Goal: Task Accomplishment & Management: Use online tool/utility

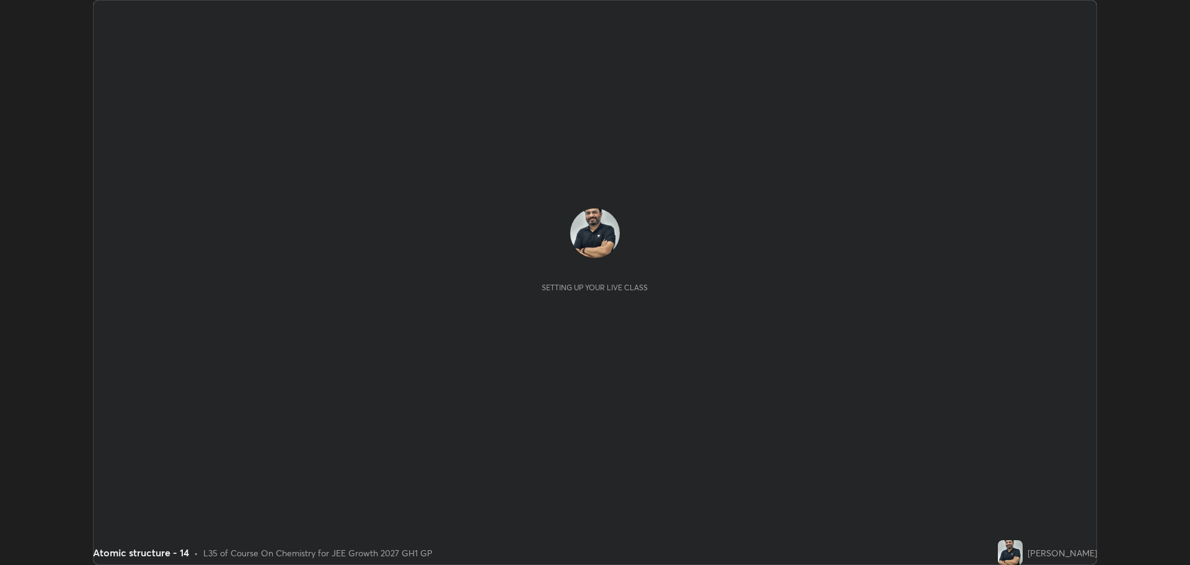
scroll to position [565, 1190]
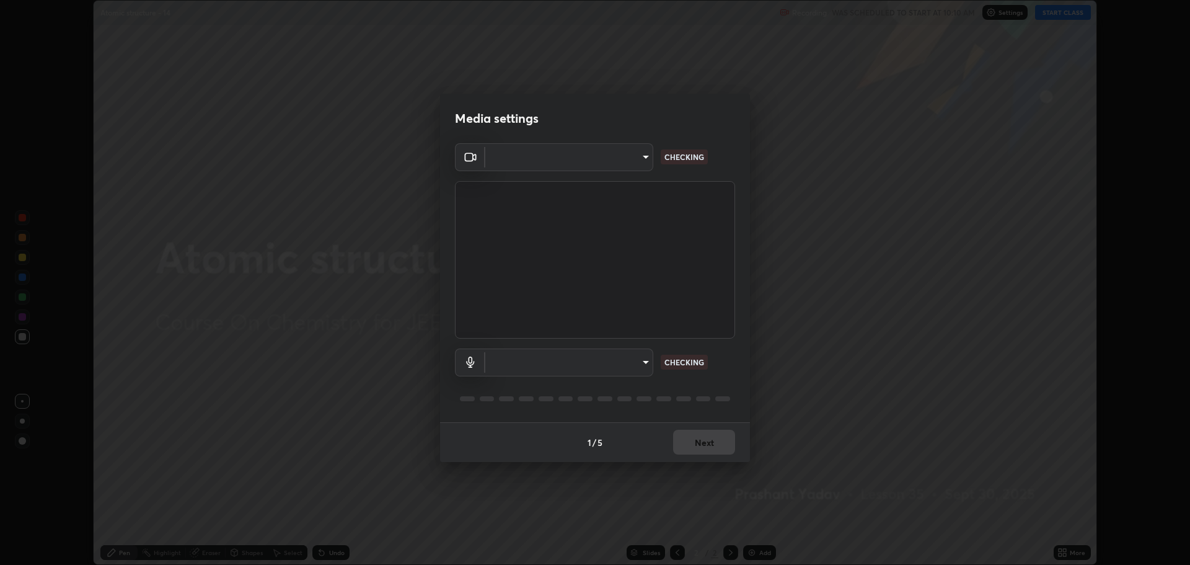
type input "818fcefd3fddf3d091a7478ec67eb8981ca9e8ab5665e76ce228af1b2ffa74de"
type input "eea68a313ce7a6e16ff04cd1ca49a845266ac62ec7c070533bbf8764187dca99"
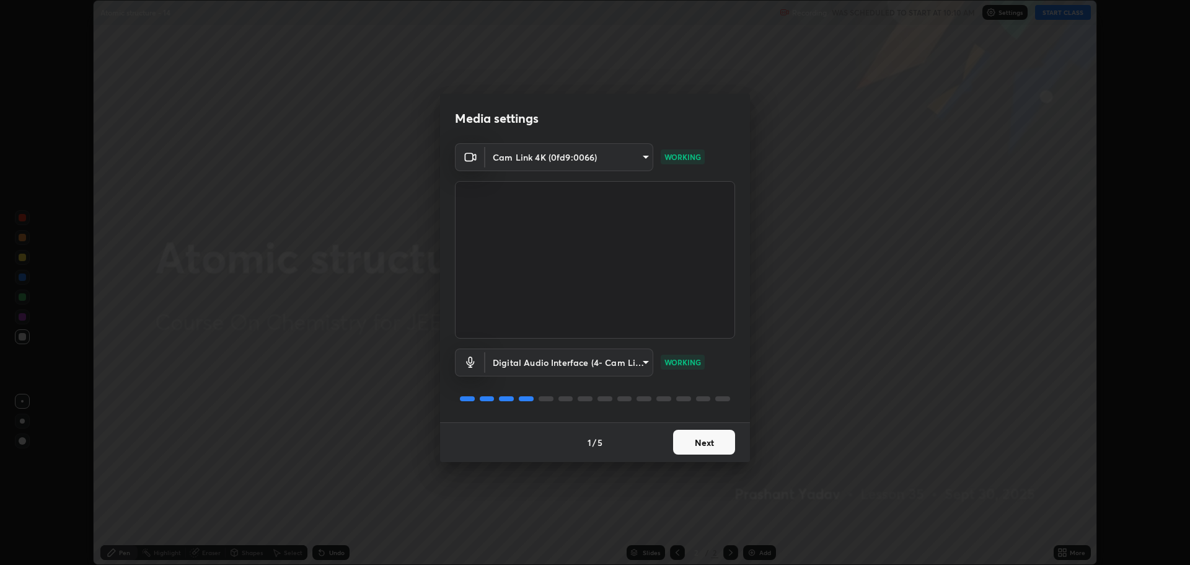
click at [704, 446] on button "Next" at bounding box center [704, 442] width 62 height 25
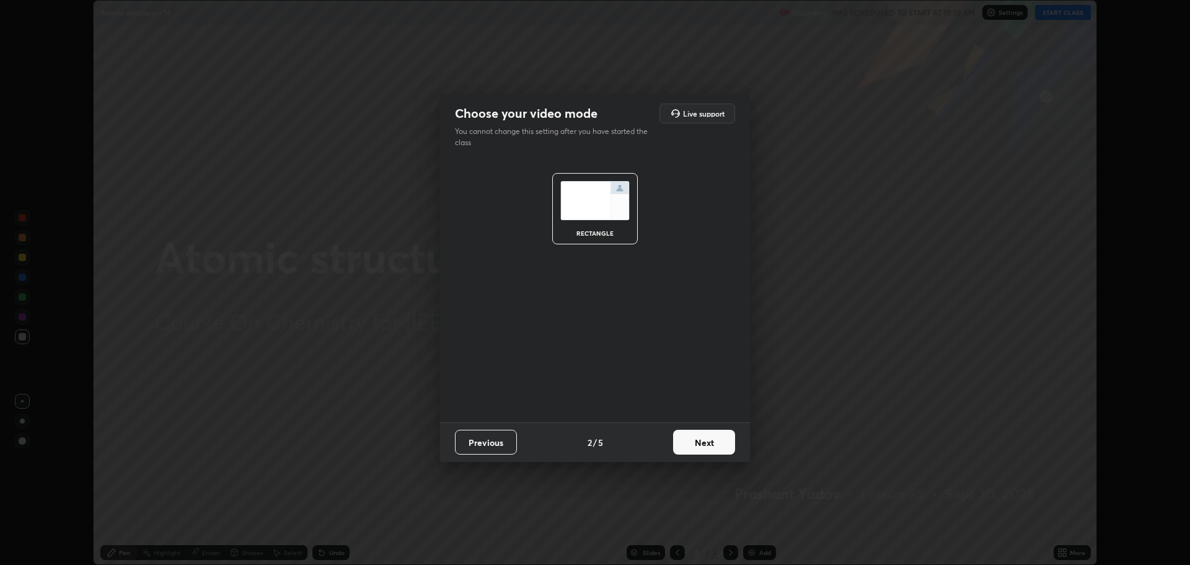
click at [702, 443] on button "Next" at bounding box center [704, 442] width 62 height 25
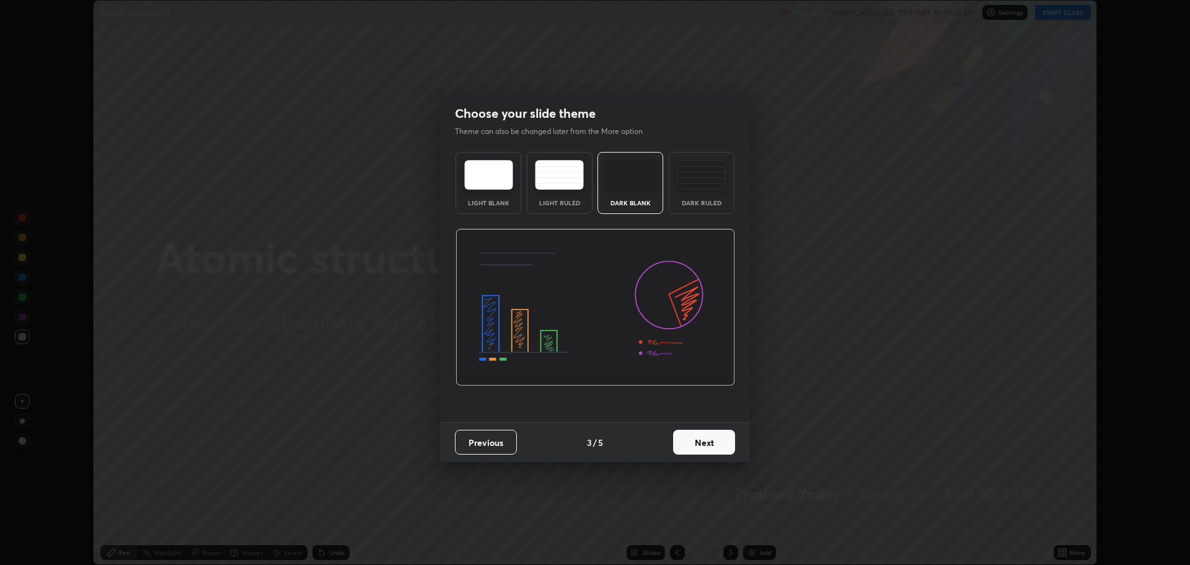
click at [698, 445] on button "Next" at bounding box center [704, 442] width 62 height 25
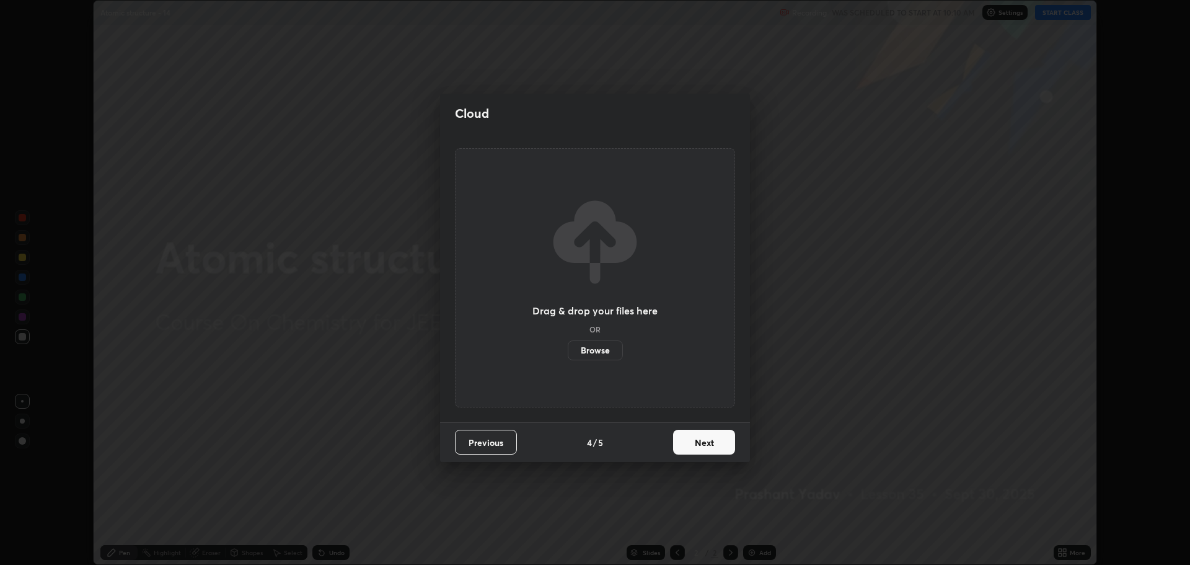
click at [697, 447] on button "Next" at bounding box center [704, 442] width 62 height 25
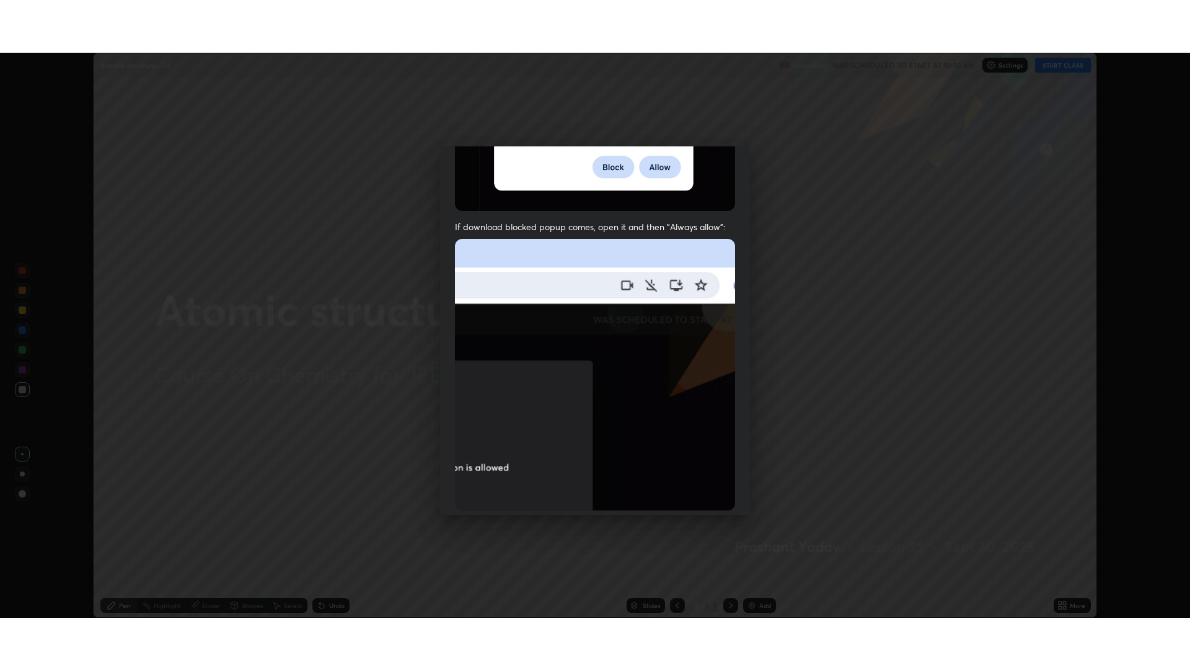
scroll to position [252, 0]
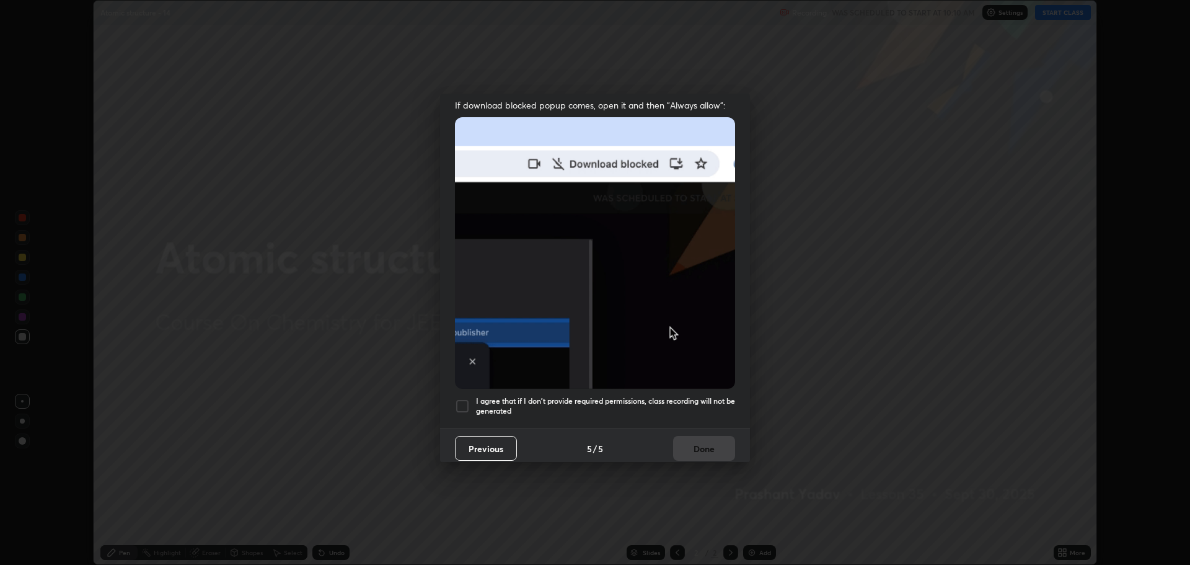
click at [464, 399] on div at bounding box center [462, 406] width 15 height 15
click at [681, 440] on button "Done" at bounding box center [704, 448] width 62 height 25
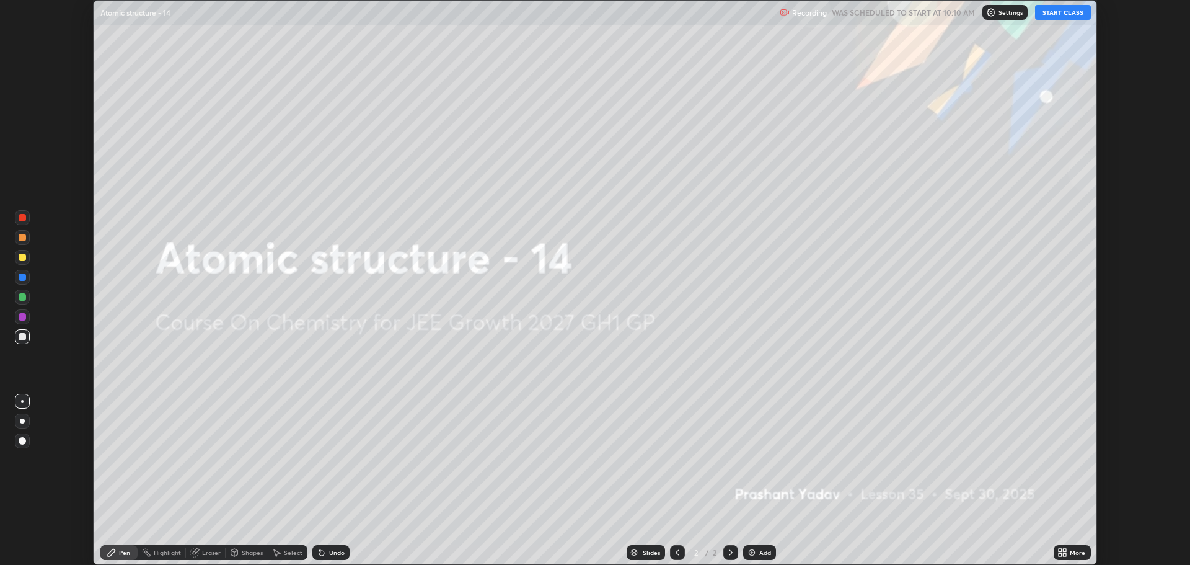
click at [1066, 554] on icon at bounding box center [1065, 554] width 3 height 3
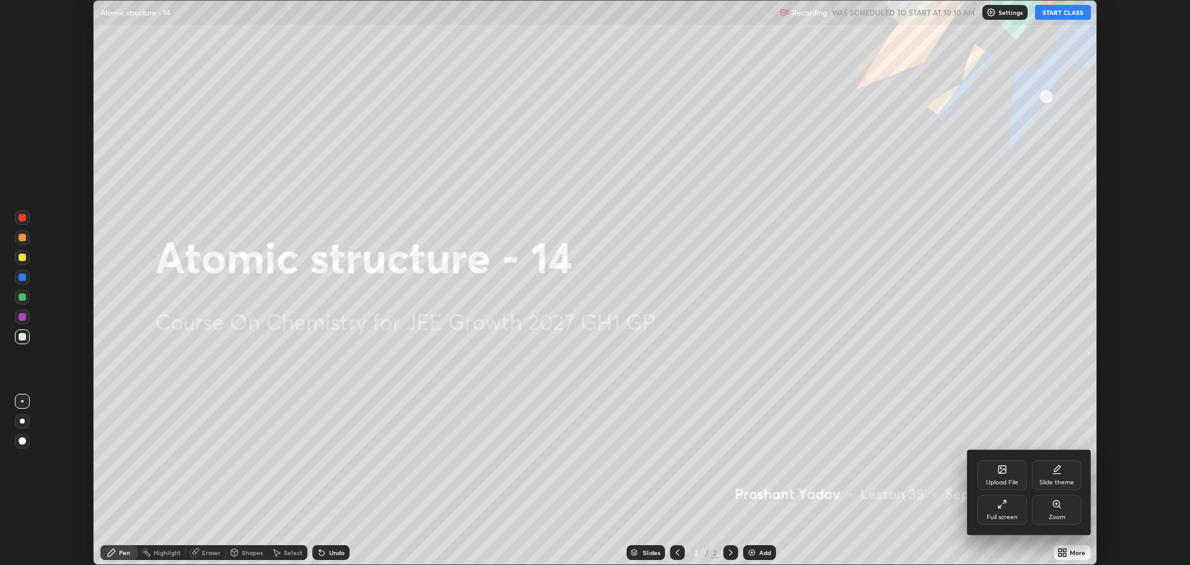
click at [1014, 516] on div "Full screen" at bounding box center [1002, 517] width 31 height 6
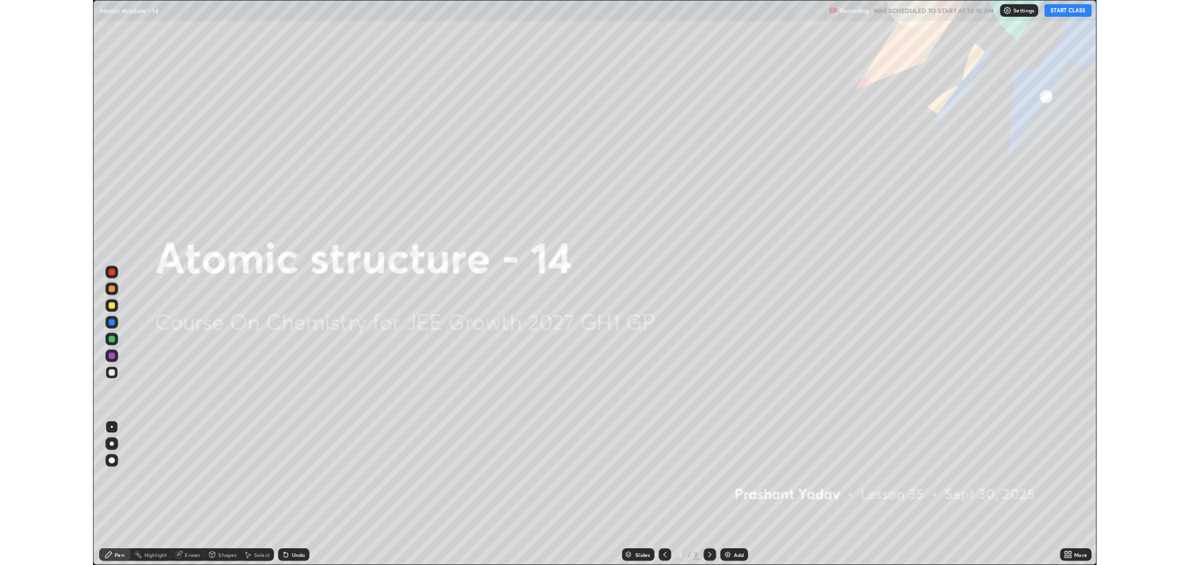
scroll to position [670, 1190]
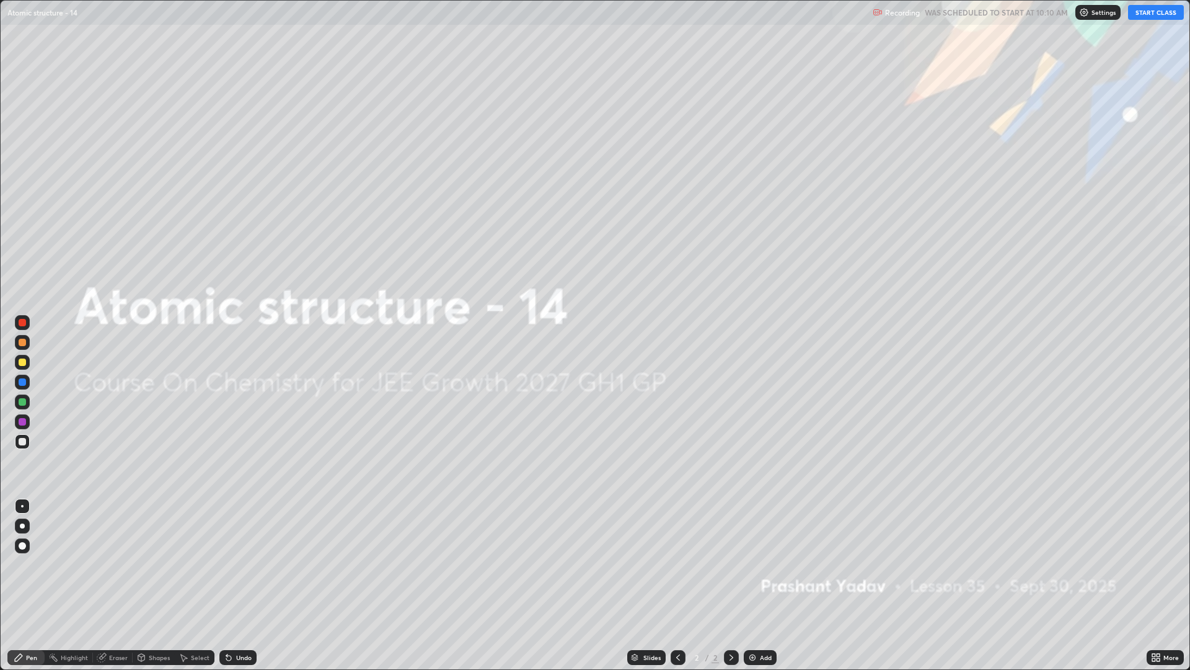
click at [1145, 15] on button "START CLASS" at bounding box center [1156, 12] width 56 height 15
click at [753, 564] on img at bounding box center [753, 657] width 10 height 10
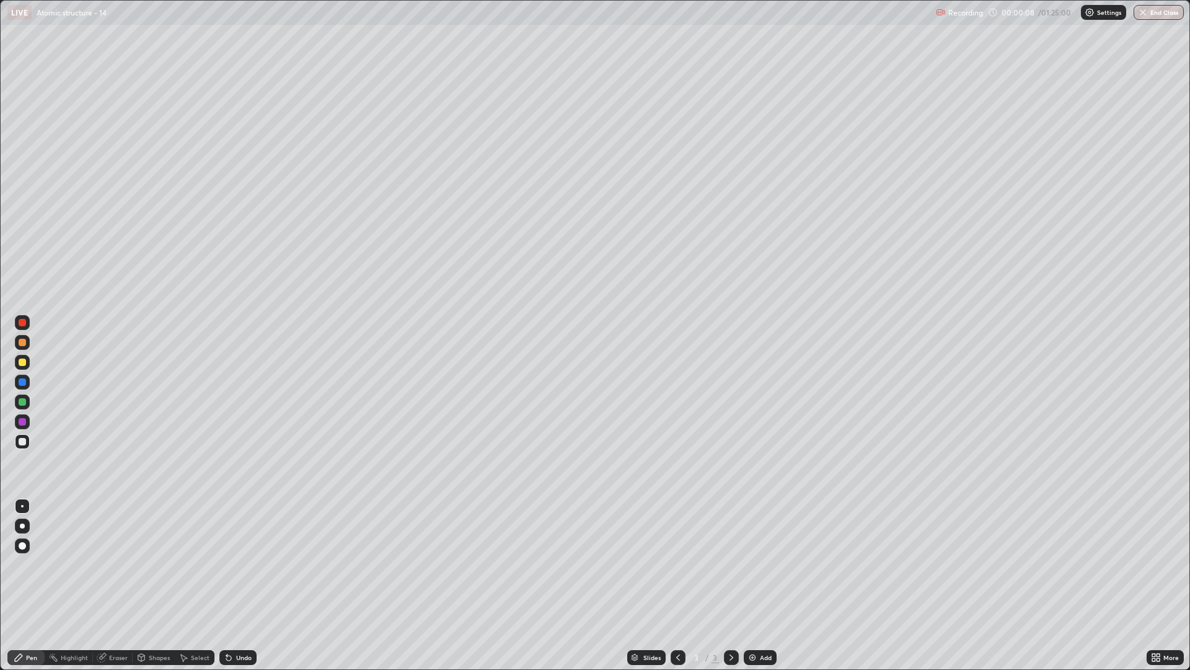
click at [22, 526] on div at bounding box center [22, 525] width 5 height 5
click at [27, 443] on div at bounding box center [22, 441] width 15 height 15
click at [24, 367] on div at bounding box center [22, 362] width 15 height 15
click at [20, 443] on div at bounding box center [22, 441] width 7 height 7
click at [234, 564] on div "Undo" at bounding box center [237, 657] width 37 height 15
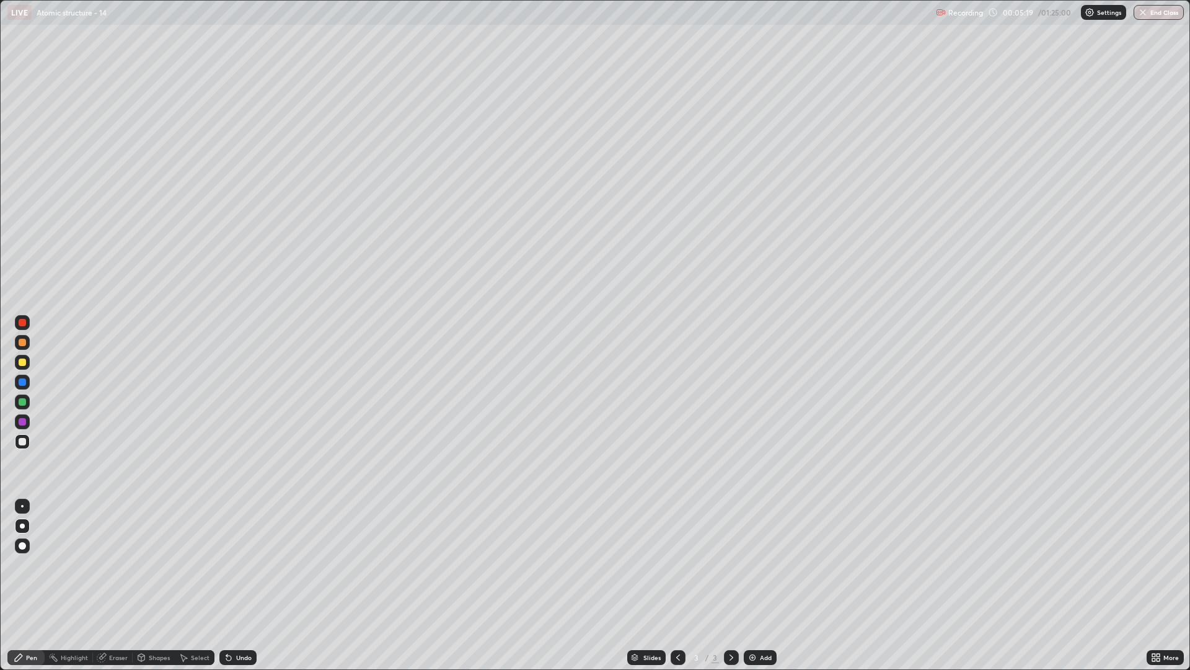
click at [228, 564] on icon at bounding box center [228, 657] width 5 height 5
click at [236, 564] on div "Undo" at bounding box center [244, 657] width 16 height 6
click at [239, 564] on div "Undo" at bounding box center [237, 657] width 37 height 15
click at [240, 564] on div "Undo" at bounding box center [244, 657] width 16 height 6
click at [244, 564] on div "Undo" at bounding box center [244, 657] width 16 height 6
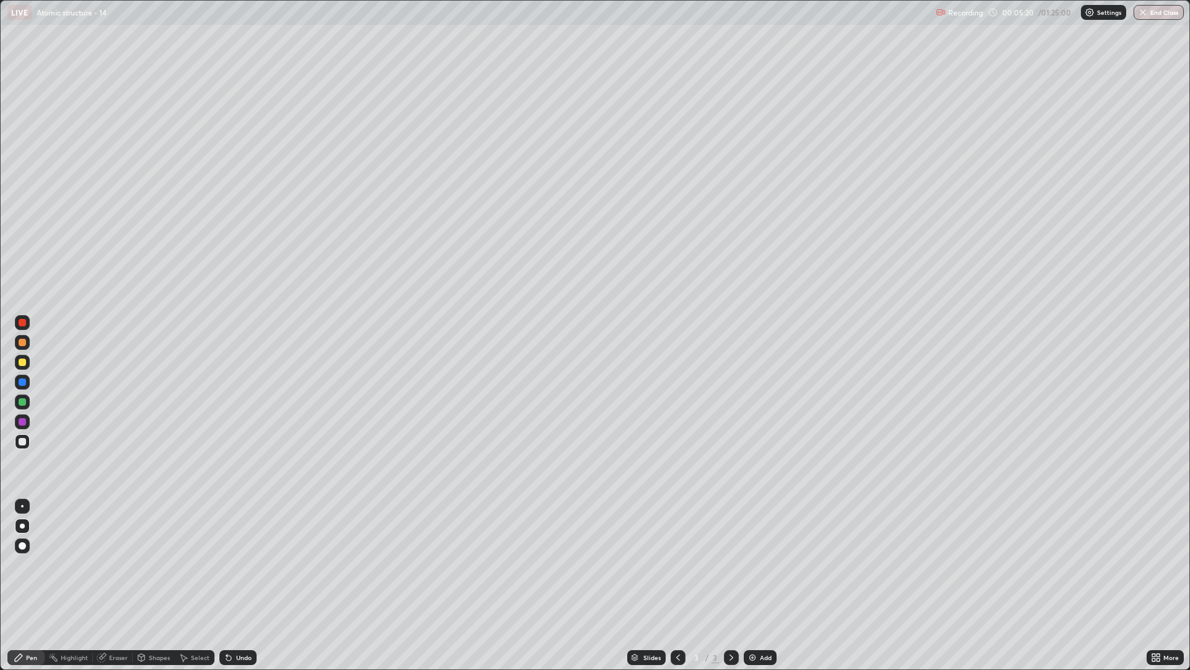
click at [249, 564] on div "Undo" at bounding box center [244, 657] width 16 height 6
click at [250, 564] on div "Undo" at bounding box center [237, 657] width 37 height 15
click at [252, 564] on div "Undo" at bounding box center [237, 657] width 37 height 15
click at [254, 564] on div "Undo" at bounding box center [236, 657] width 42 height 25
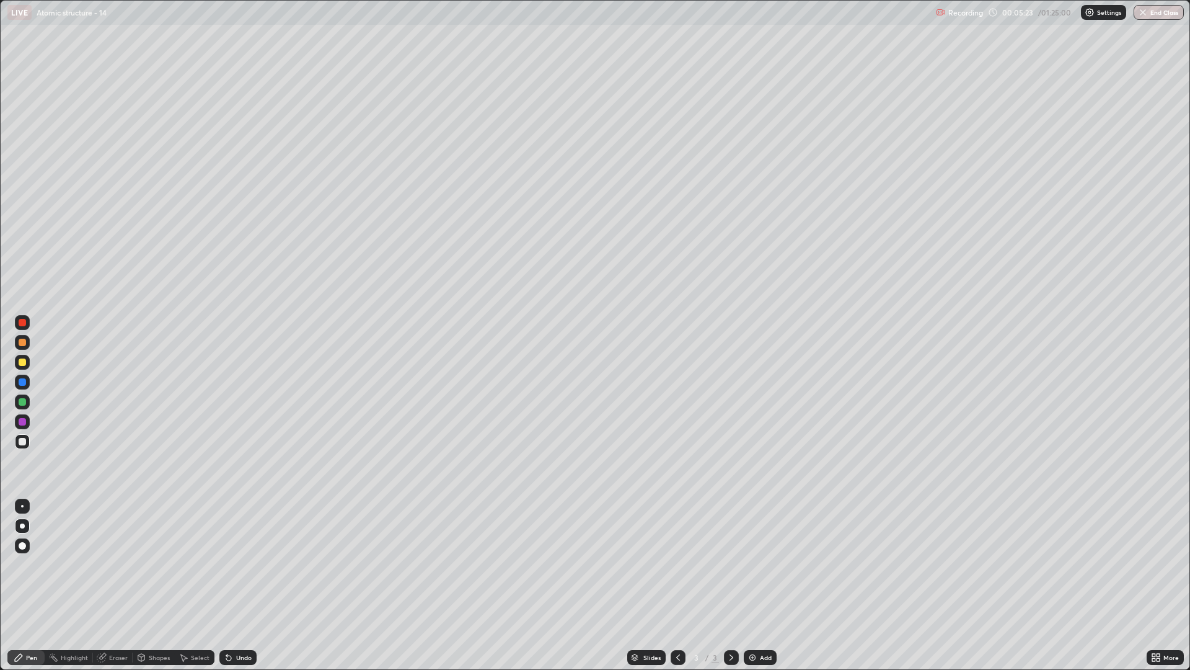
click at [242, 564] on div "Undo" at bounding box center [244, 657] width 16 height 6
click at [752, 564] on img at bounding box center [753, 657] width 10 height 10
click at [749, 564] on div "Add" at bounding box center [760, 657] width 33 height 15
click at [676, 564] on div at bounding box center [678, 657] width 15 height 15
click at [729, 564] on icon at bounding box center [732, 657] width 10 height 10
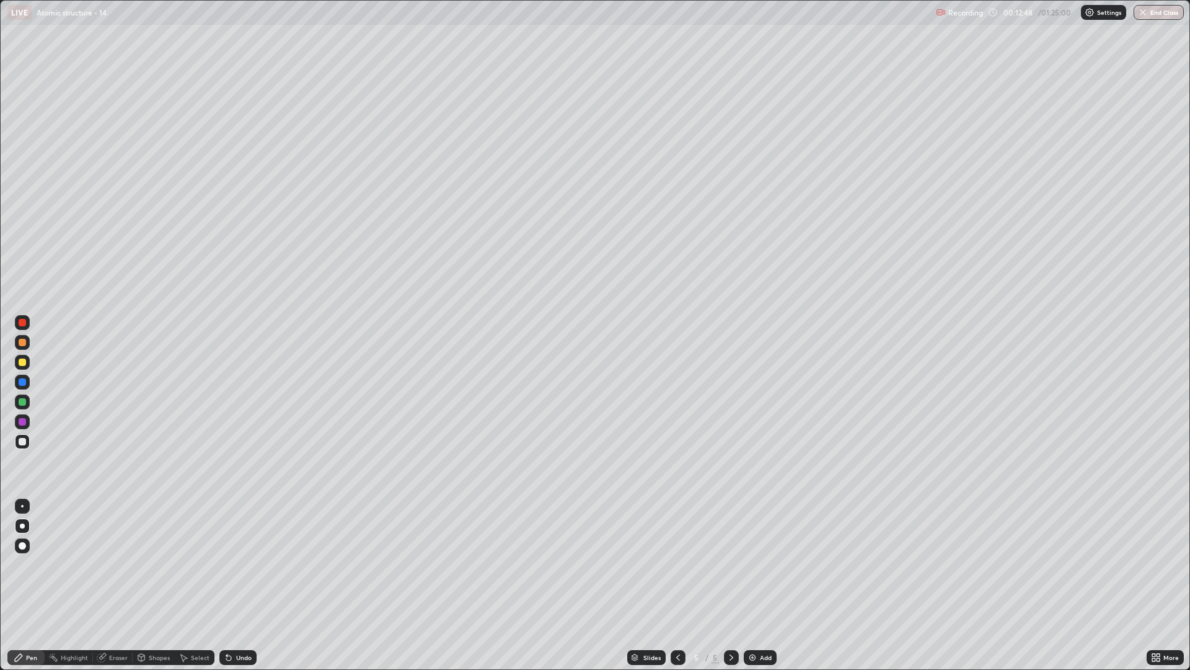
click at [671, 564] on div at bounding box center [678, 657] width 15 height 15
click at [730, 564] on div at bounding box center [731, 657] width 15 height 15
click at [239, 564] on div "Undo" at bounding box center [244, 657] width 16 height 6
click at [237, 564] on div "Undo" at bounding box center [244, 657] width 16 height 6
click at [235, 564] on div "Undo" at bounding box center [236, 657] width 42 height 25
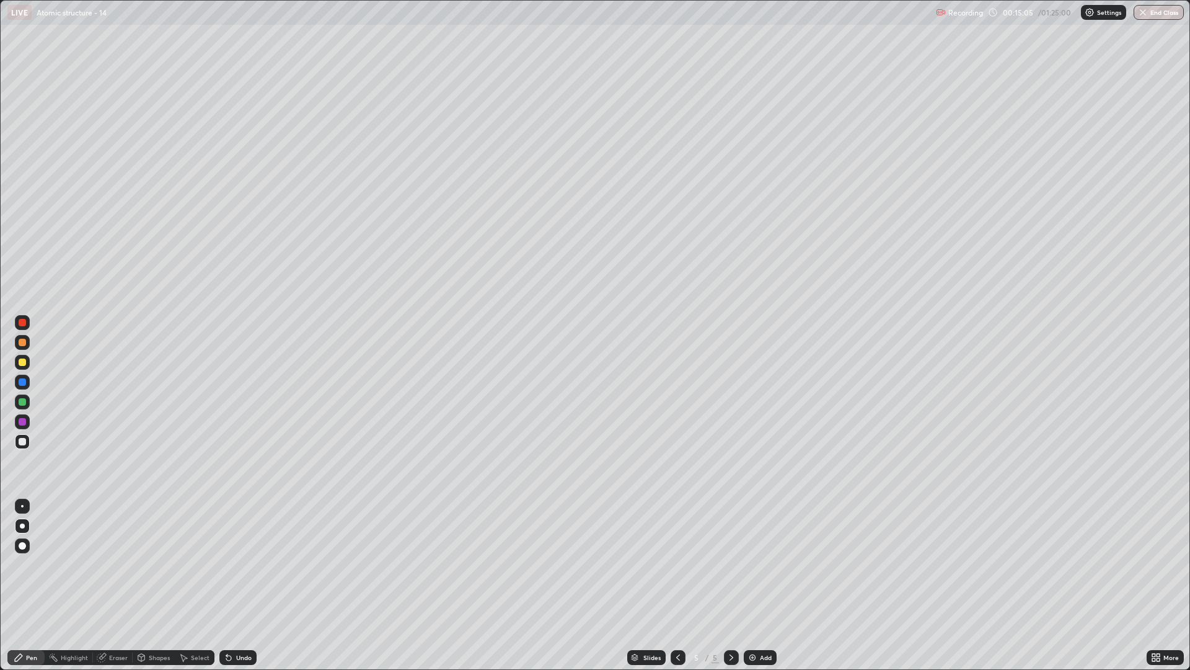
click at [234, 564] on div "Undo" at bounding box center [236, 657] width 42 height 25
click at [233, 564] on div "Undo" at bounding box center [237, 657] width 37 height 15
click at [234, 564] on div "Undo" at bounding box center [236, 657] width 42 height 25
click at [237, 564] on div "Undo" at bounding box center [237, 657] width 37 height 15
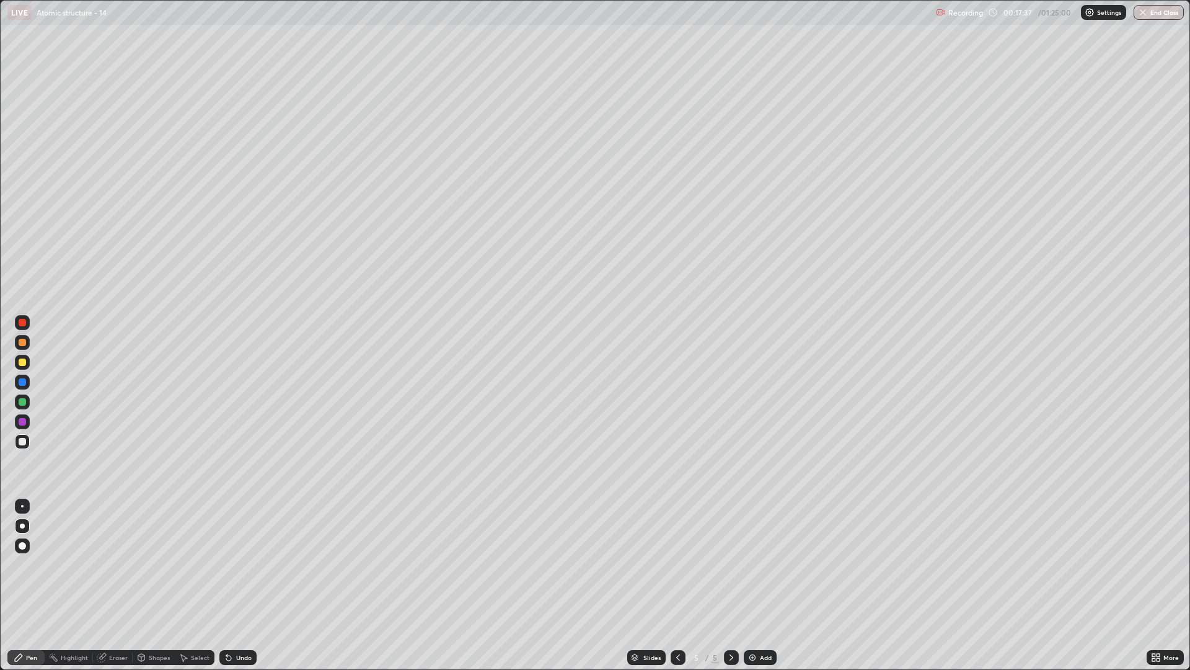
click at [755, 564] on div "Slides 5 / 5 Add" at bounding box center [702, 657] width 890 height 25
click at [745, 564] on div "Add" at bounding box center [760, 657] width 33 height 15
click at [239, 564] on div "Undo" at bounding box center [236, 657] width 42 height 25
click at [732, 564] on icon at bounding box center [732, 657] width 10 height 10
click at [760, 564] on div "Add" at bounding box center [766, 657] width 12 height 6
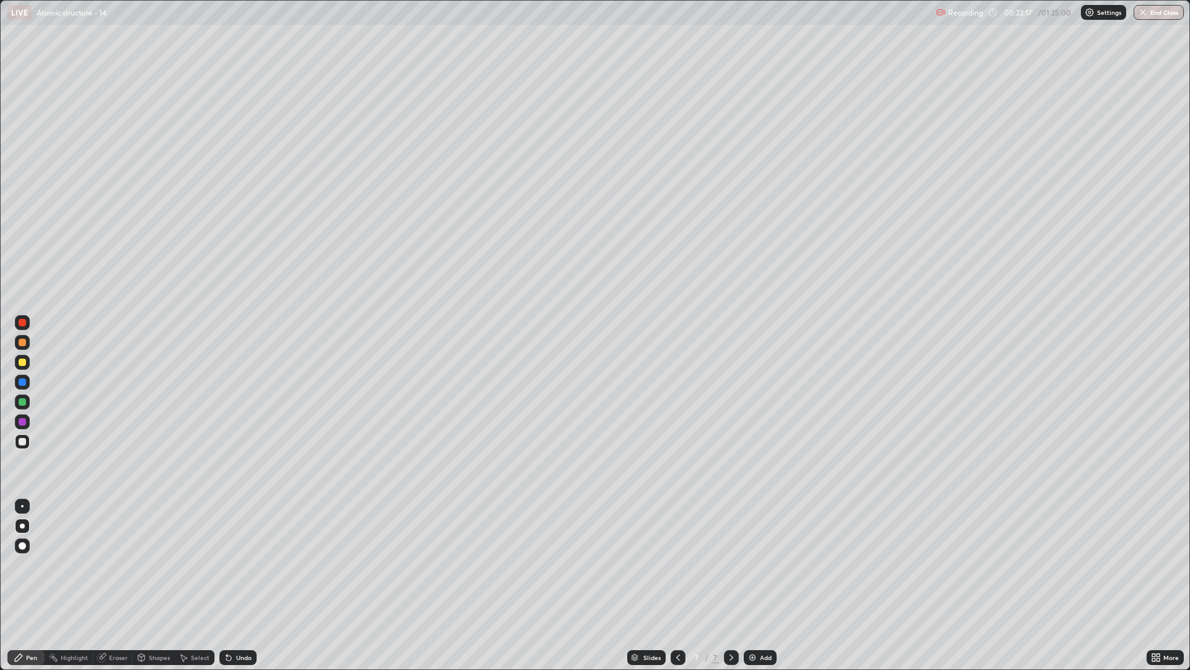
click at [240, 564] on div "Undo" at bounding box center [244, 657] width 16 height 6
click at [242, 564] on div "Undo" at bounding box center [236, 657] width 42 height 25
click at [678, 564] on div at bounding box center [678, 657] width 15 height 15
click at [730, 564] on icon at bounding box center [732, 657] width 4 height 6
click at [20, 399] on div at bounding box center [22, 401] width 7 height 7
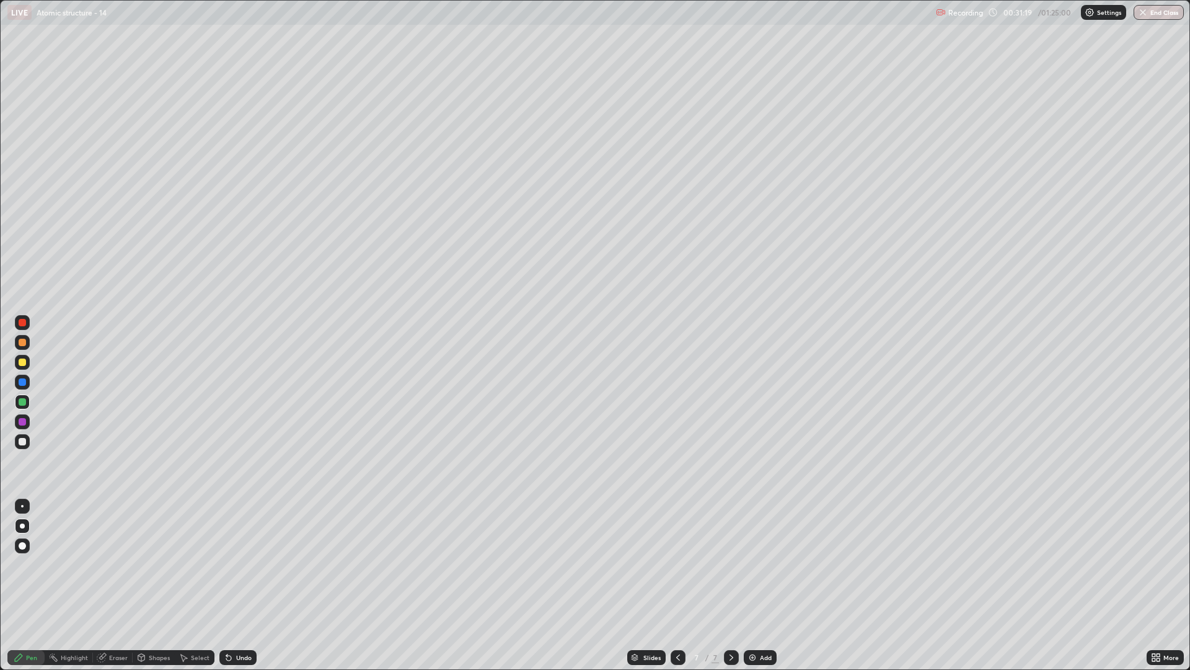
click at [22, 442] on div at bounding box center [22, 441] width 7 height 7
click at [242, 564] on div "Undo" at bounding box center [244, 657] width 16 height 6
click at [239, 564] on div "Undo" at bounding box center [237, 657] width 37 height 15
click at [21, 361] on div at bounding box center [22, 361] width 7 height 7
click at [20, 443] on div at bounding box center [22, 441] width 7 height 7
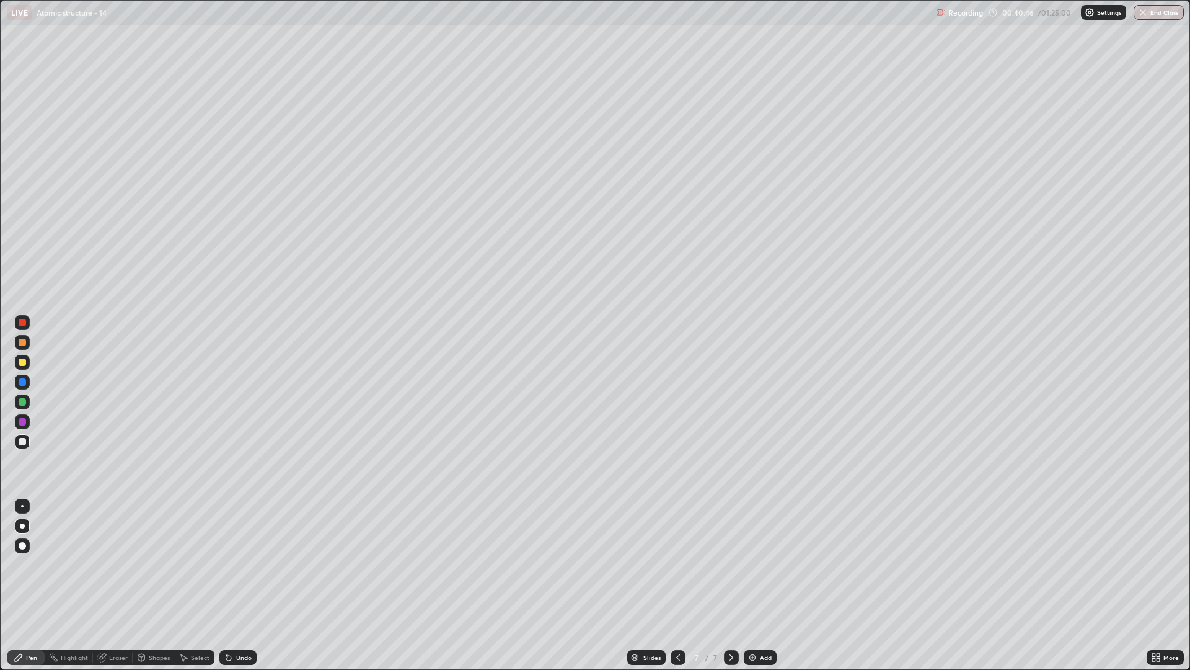
click at [756, 564] on img at bounding box center [753, 657] width 10 height 10
click at [19, 363] on div at bounding box center [22, 361] width 7 height 7
click at [19, 445] on div at bounding box center [22, 441] width 15 height 15
click at [24, 364] on div at bounding box center [22, 361] width 7 height 7
click at [24, 440] on div at bounding box center [22, 441] width 7 height 7
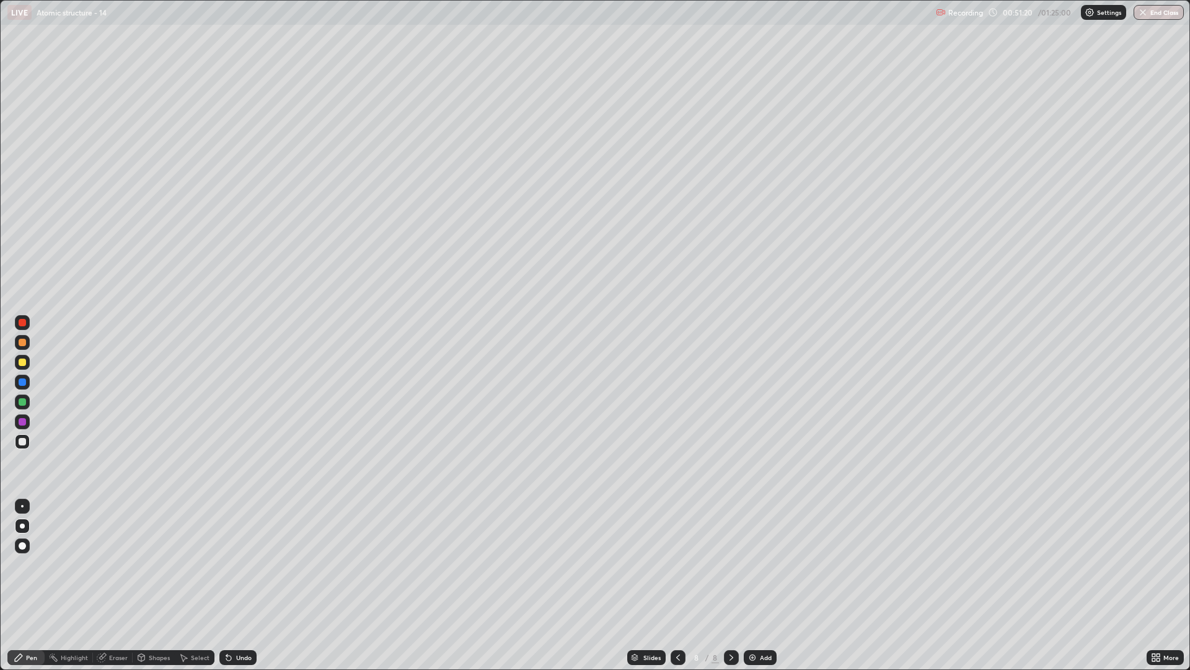
click at [20, 365] on div at bounding box center [22, 361] width 7 height 7
click at [754, 564] on div "Add" at bounding box center [760, 657] width 33 height 15
click at [19, 438] on div at bounding box center [22, 441] width 7 height 7
click at [252, 564] on div "Undo" at bounding box center [237, 657] width 37 height 15
click at [240, 564] on div "Undo" at bounding box center [244, 657] width 16 height 6
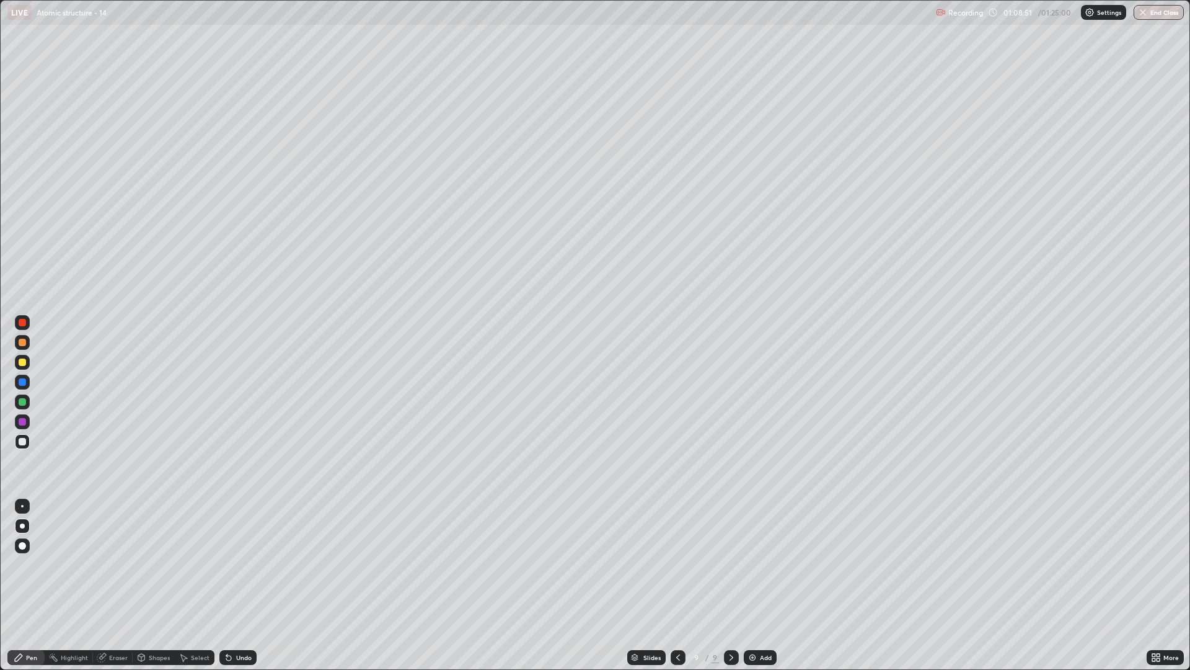
click at [244, 564] on div "Undo" at bounding box center [237, 657] width 37 height 15
click at [116, 564] on div "Eraser" at bounding box center [118, 657] width 19 height 6
click at [35, 564] on div "Pen" at bounding box center [25, 657] width 37 height 25
click at [17, 361] on div at bounding box center [22, 362] width 15 height 15
click at [236, 564] on div "Undo" at bounding box center [244, 657] width 16 height 6
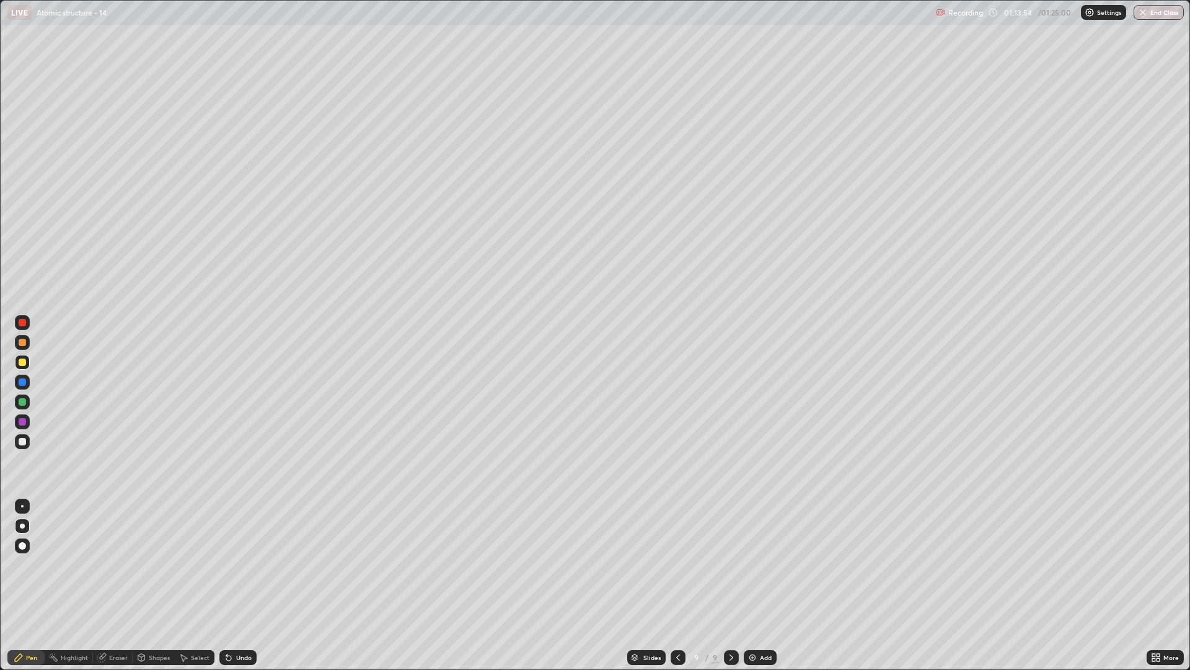
click at [231, 564] on icon at bounding box center [229, 657] width 10 height 10
click at [236, 564] on div "Undo" at bounding box center [244, 657] width 16 height 6
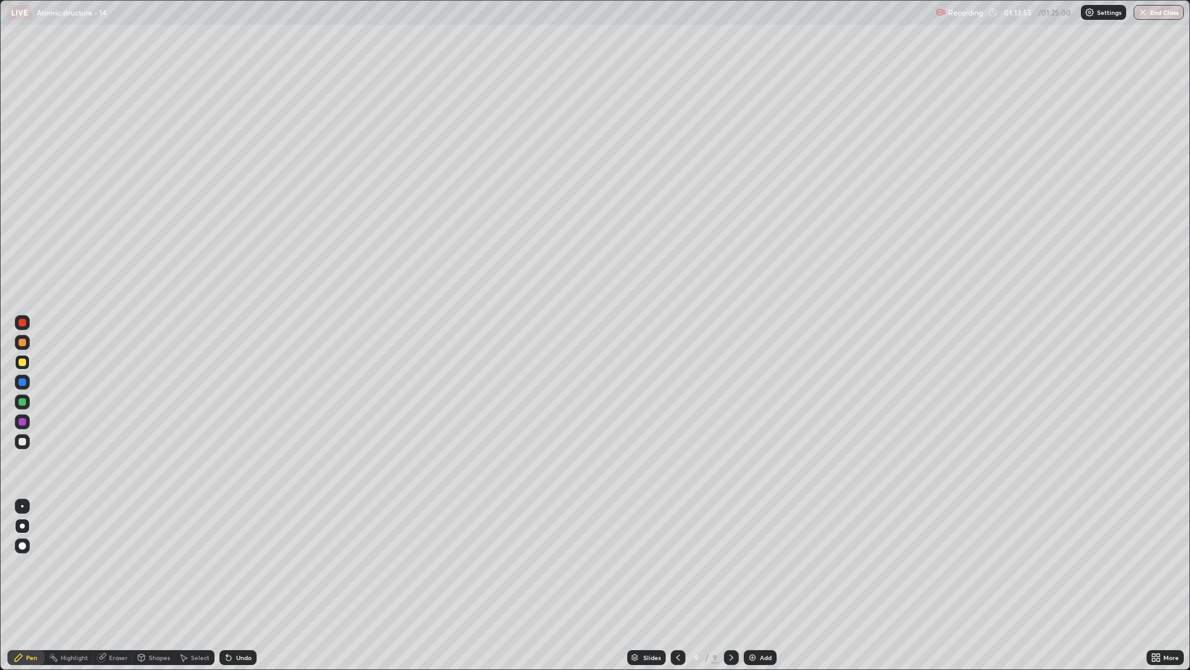
click at [236, 564] on div "Undo" at bounding box center [244, 657] width 16 height 6
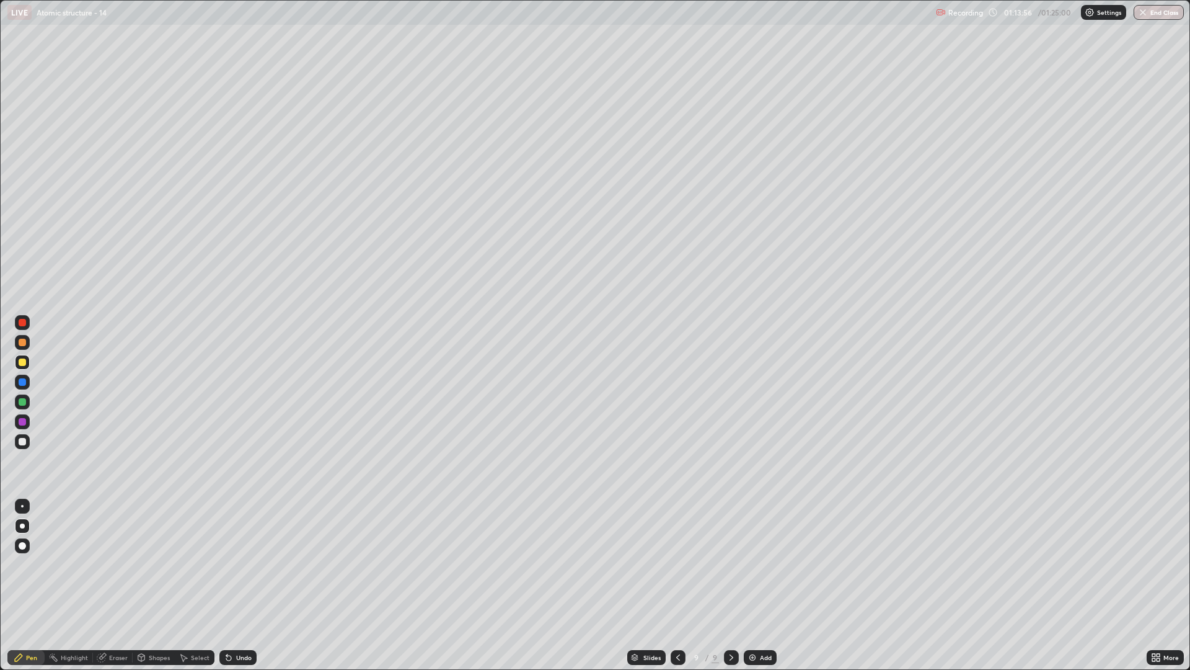
click at [236, 564] on div "Undo" at bounding box center [244, 657] width 16 height 6
click at [19, 441] on div at bounding box center [22, 441] width 7 height 7
click at [755, 564] on img at bounding box center [753, 657] width 10 height 10
click at [243, 564] on div "Undo" at bounding box center [237, 657] width 37 height 15
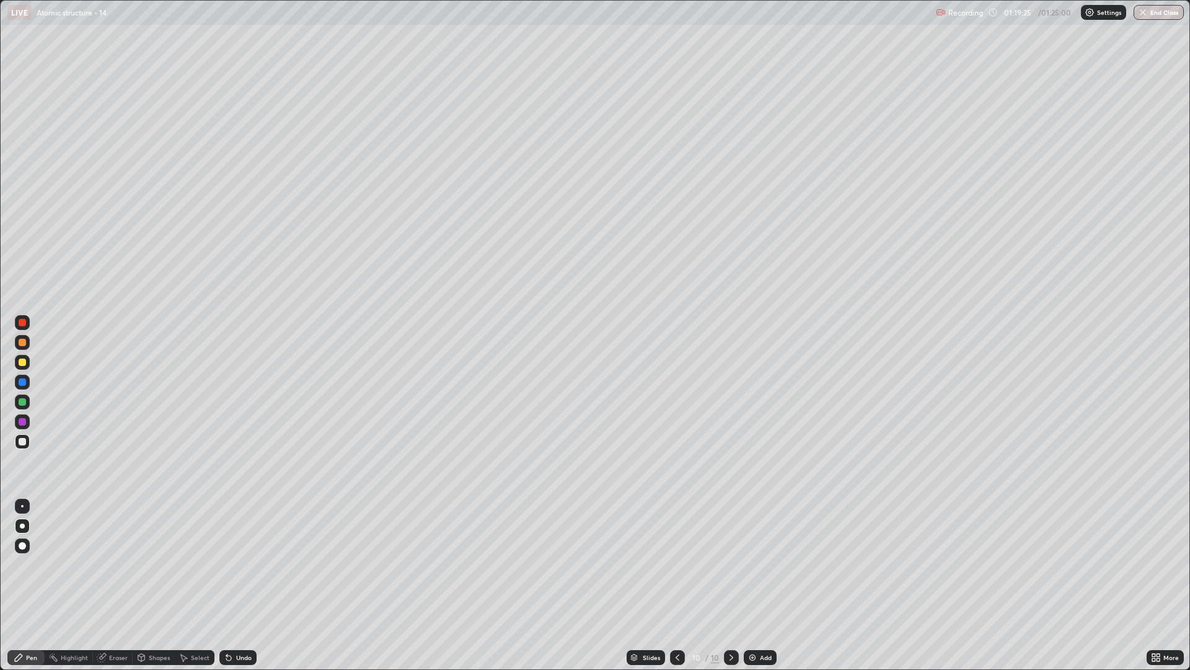
click at [245, 564] on div "Undo" at bounding box center [237, 657] width 37 height 15
click at [249, 564] on div "Undo" at bounding box center [237, 657] width 37 height 15
click at [252, 564] on div "Undo" at bounding box center [237, 657] width 37 height 15
click at [253, 564] on div "Undo" at bounding box center [237, 657] width 37 height 15
click at [255, 564] on div "Undo" at bounding box center [237, 657] width 37 height 15
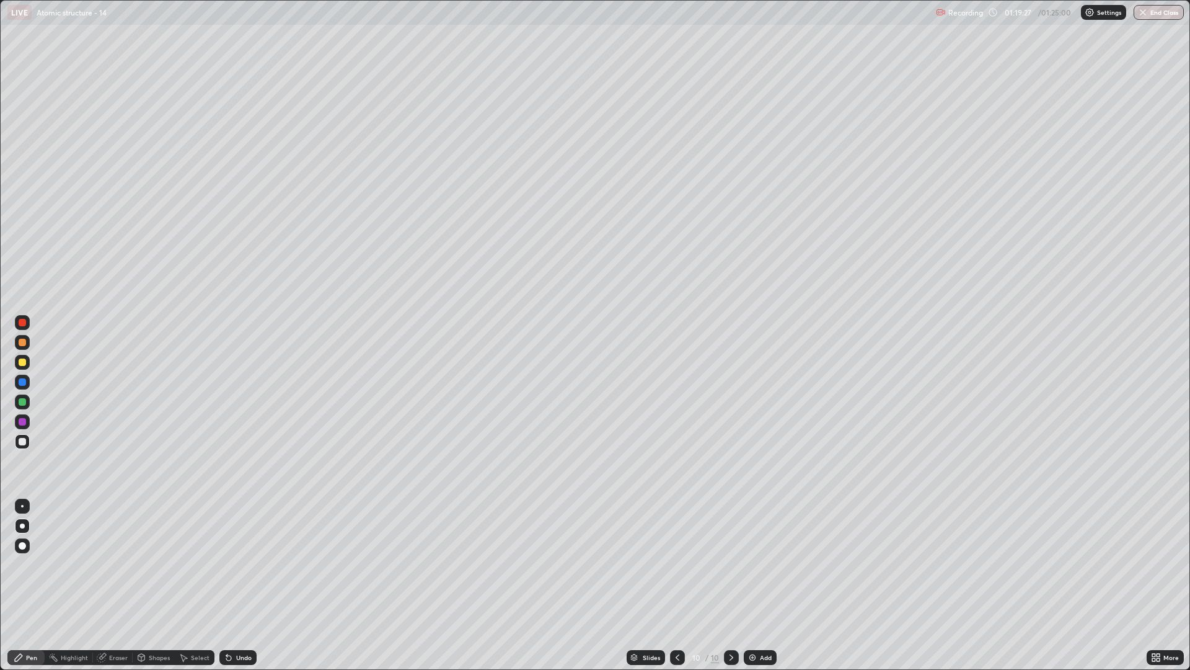
click at [255, 564] on div "Undo" at bounding box center [237, 657] width 37 height 15
click at [262, 564] on div "Slides 10 / 10 Add" at bounding box center [702, 657] width 890 height 25
click at [263, 564] on div "Slides 10 / 10 Add" at bounding box center [702, 657] width 890 height 25
click at [268, 564] on div "Slides 10 / 10 Add" at bounding box center [702, 657] width 890 height 25
click at [270, 564] on div "Slides 10 / 10 Add" at bounding box center [702, 657] width 890 height 25
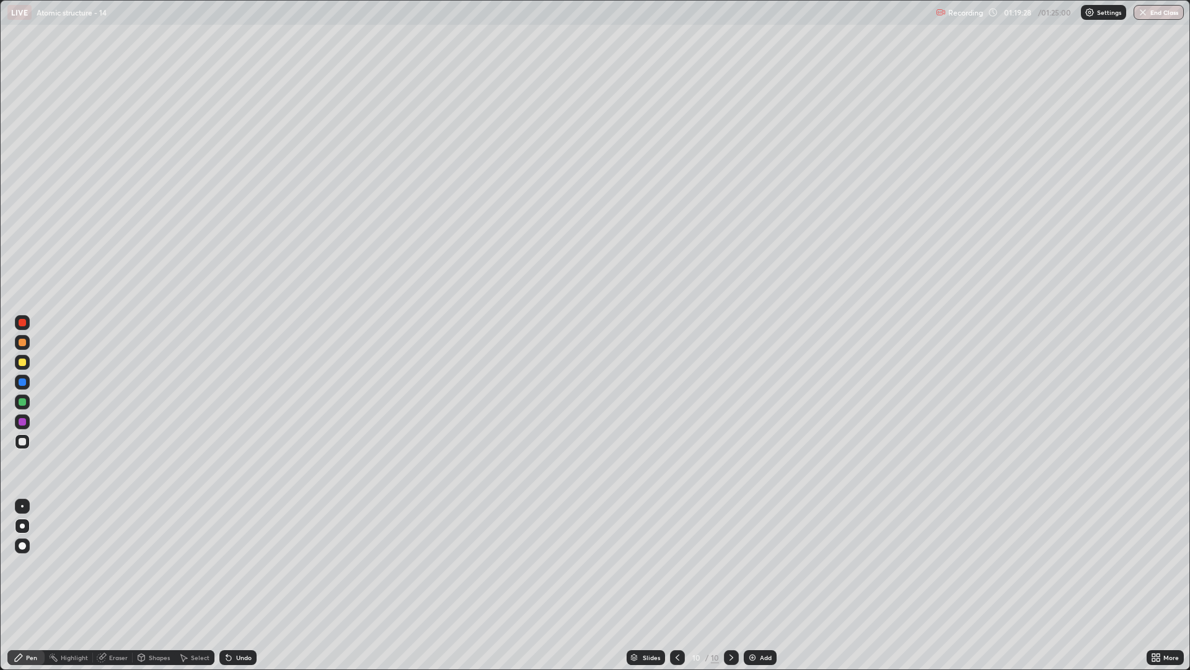
click at [244, 564] on div "Undo" at bounding box center [244, 657] width 16 height 6
click at [249, 564] on div "Undo" at bounding box center [237, 657] width 37 height 15
click at [232, 564] on div "Undo" at bounding box center [237, 657] width 37 height 15
click at [1160, 12] on button "End Class" at bounding box center [1159, 12] width 49 height 15
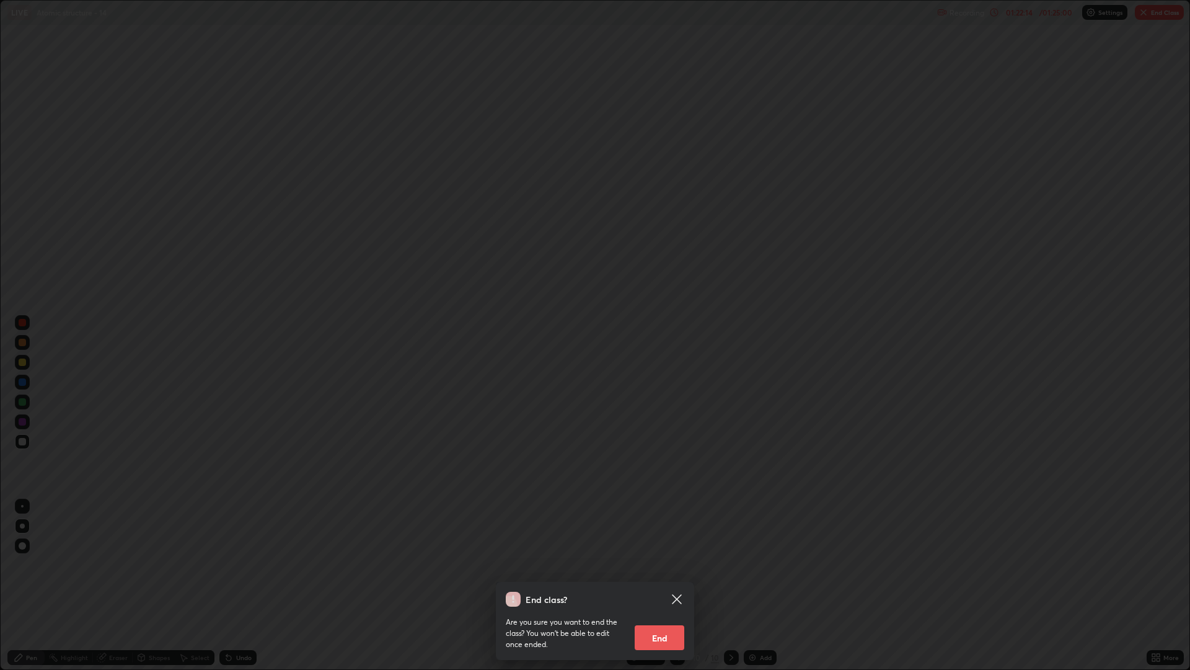
click at [656, 564] on button "End" at bounding box center [660, 637] width 50 height 25
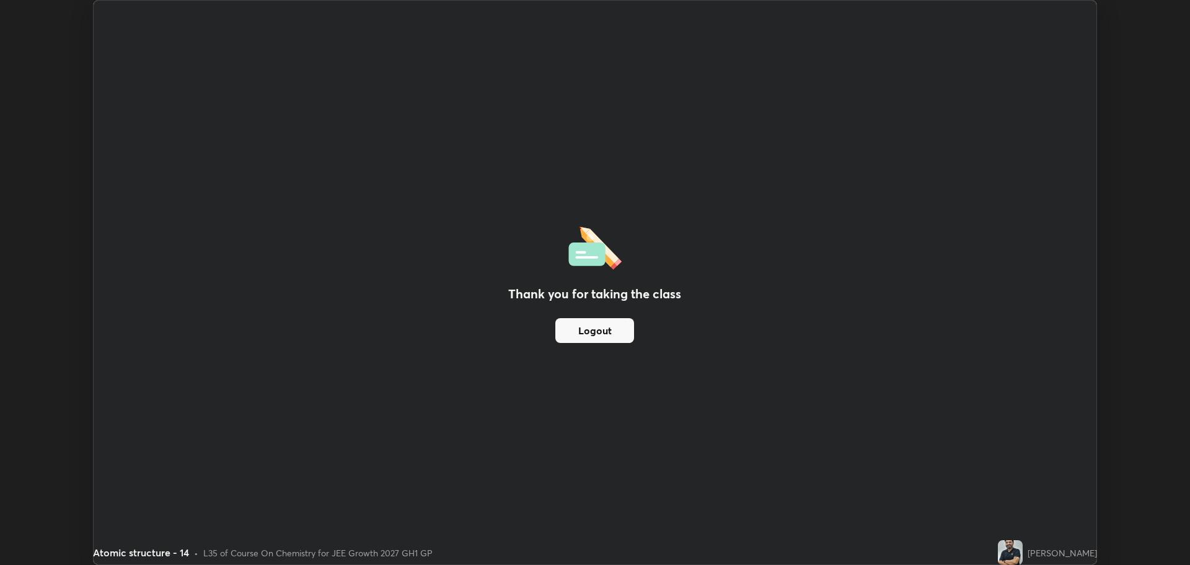
scroll to position [61435, 60810]
